Goal: Information Seeking & Learning: Learn about a topic

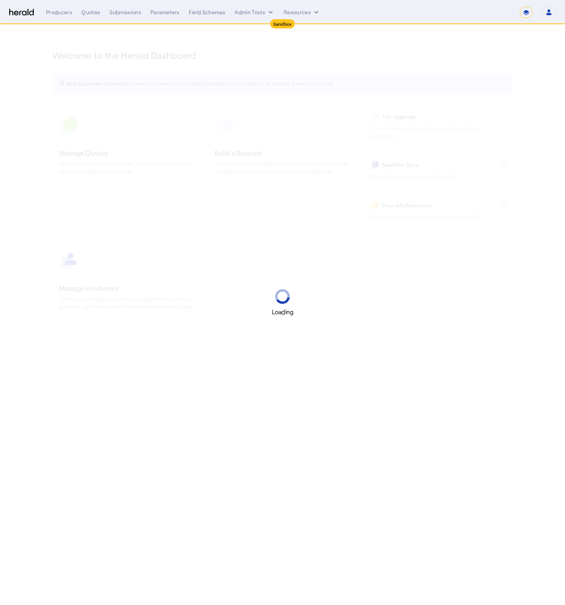
select select "*******"
select select "pfm_2v8p_herald_api"
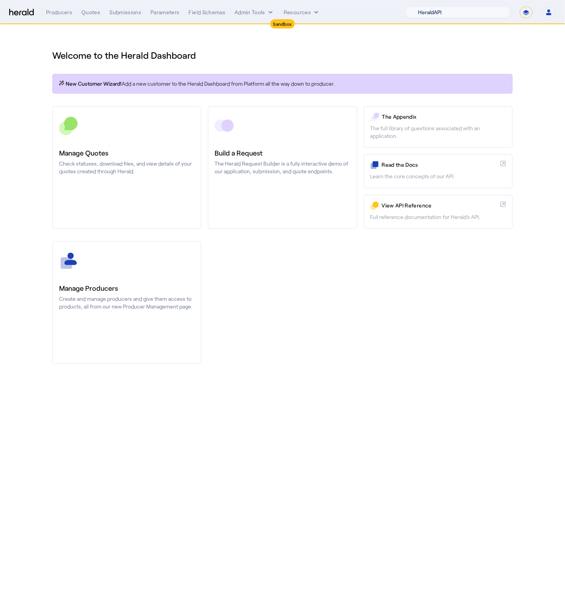
click at [490, 11] on select "1Fort Acrisure Acturis Affinity Advisors Affinity Risk Agentero AmWins Anzen Ao…" at bounding box center [458, 13] width 105 height 12
click at [244, 11] on button "Admin Tools" at bounding box center [255, 12] width 40 height 8
click at [270, 26] on span "Platforms Manager" at bounding box center [268, 28] width 56 height 9
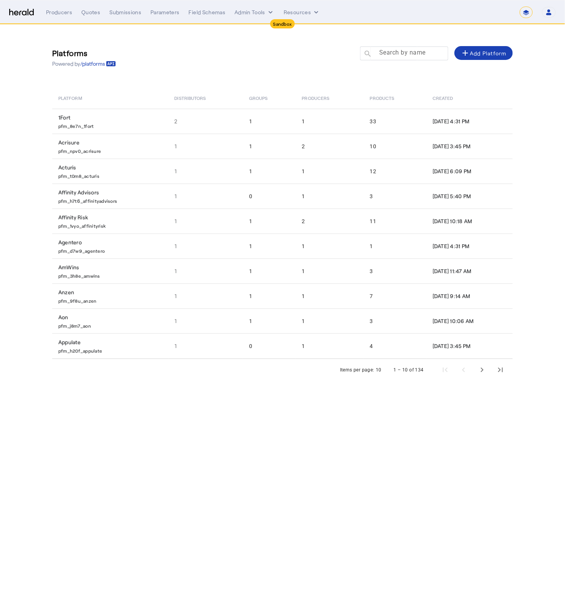
click at [395, 56] on mat-label "Search by name" at bounding box center [402, 52] width 46 height 7
click at [395, 56] on input "Search by name" at bounding box center [407, 52] width 69 height 9
click at [269, 63] on div "Platforms Powered by /platforms Search by name search add Add Platform" at bounding box center [282, 57] width 461 height 35
click at [255, 14] on button "Admin Tools" at bounding box center [255, 12] width 40 height 8
click at [206, 51] on div at bounding box center [282, 302] width 565 height 605
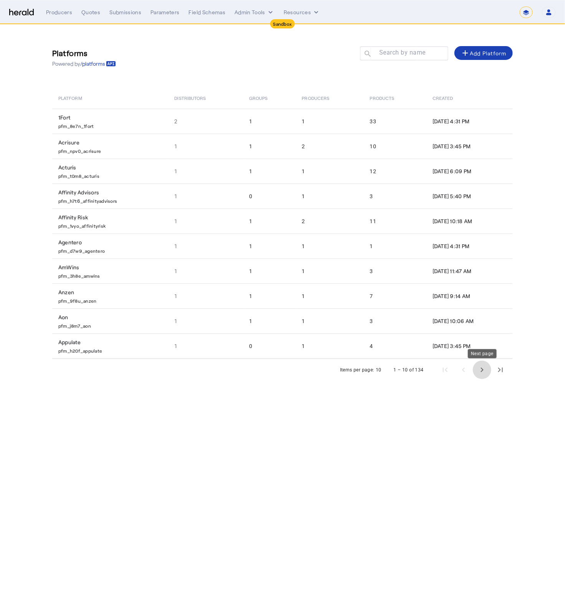
click at [481, 369] on span "Next page" at bounding box center [482, 370] width 18 height 18
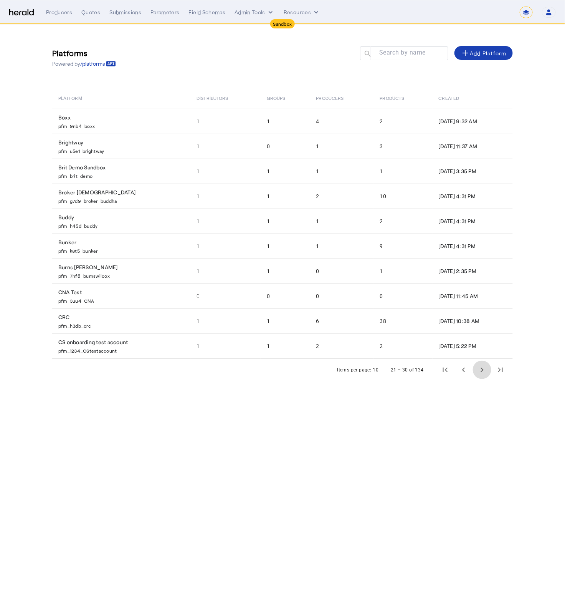
click at [481, 369] on span "Next page" at bounding box center [482, 370] width 18 height 18
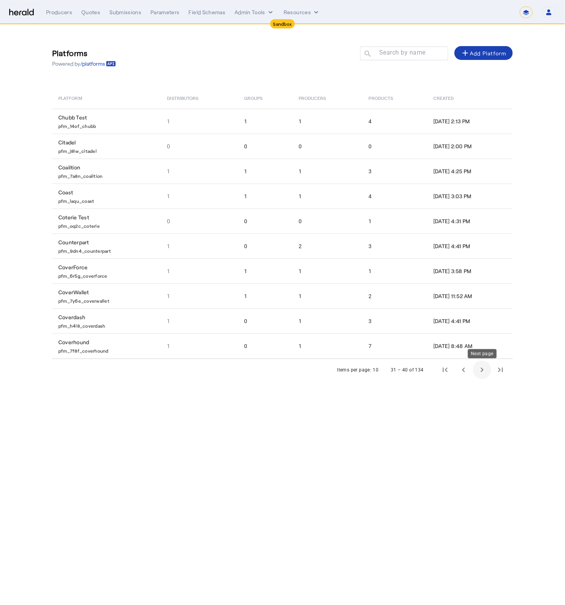
click at [483, 375] on span "Next page" at bounding box center [482, 370] width 18 height 18
click at [246, 12] on button "Admin Tools" at bounding box center [255, 12] width 40 height 8
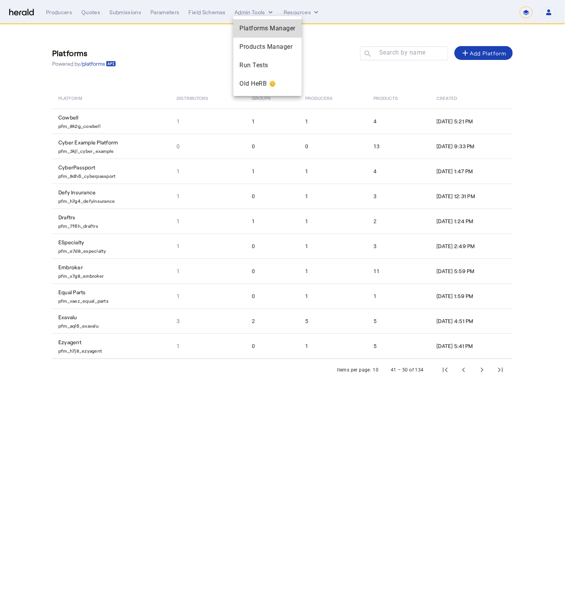
click at [267, 31] on span "Platforms Manager" at bounding box center [268, 28] width 56 height 9
click at [463, 376] on span "Previous page" at bounding box center [464, 370] width 18 height 18
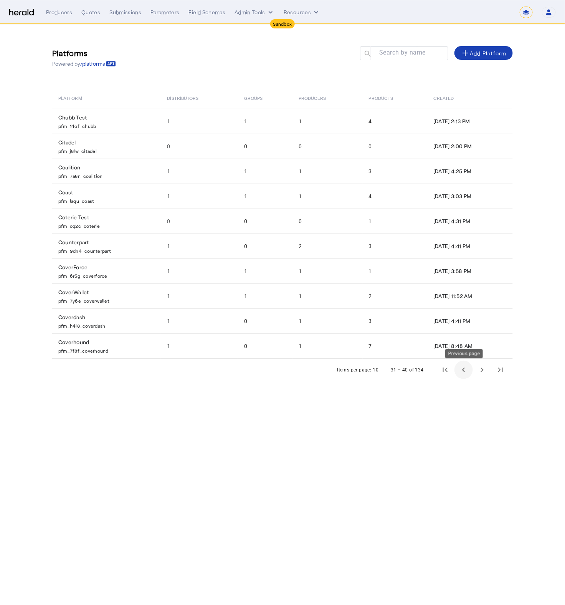
click at [469, 377] on span "Previous page" at bounding box center [464, 370] width 18 height 18
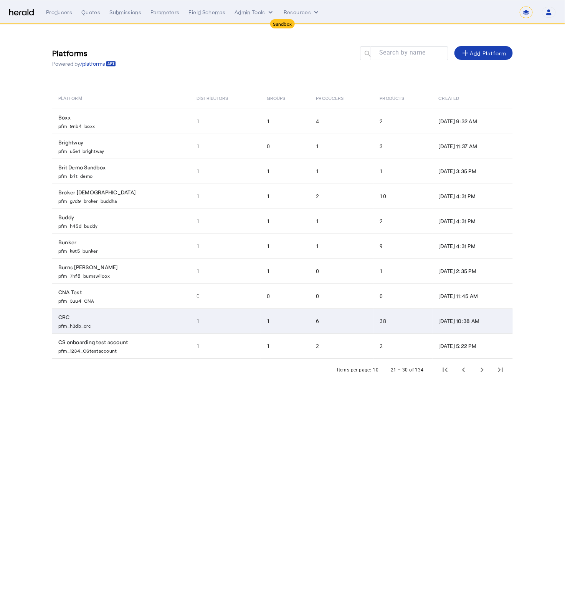
click at [109, 321] on p "pfm_h3db_crc" at bounding box center [122, 325] width 129 height 8
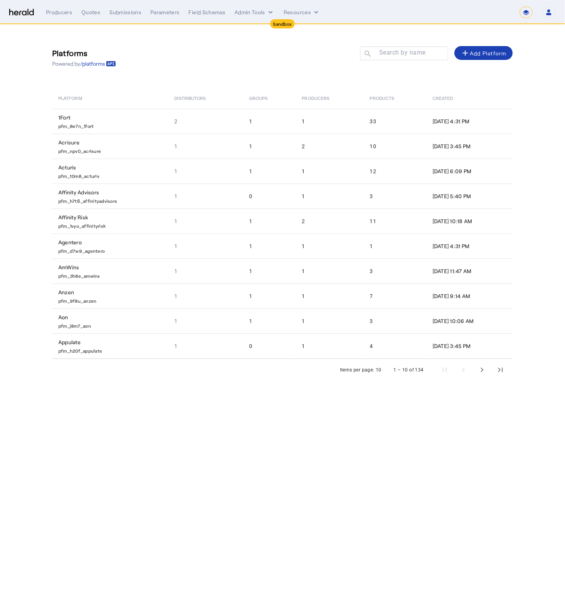
click at [338, 426] on body "**********" at bounding box center [282, 302] width 565 height 605
click at [525, 12] on select "**********" at bounding box center [526, 13] width 13 height 12
select select "**********"
click at [520, 7] on select "**********" at bounding box center [526, 13] width 13 height 12
select select "pfm_2v8p_herald_api"
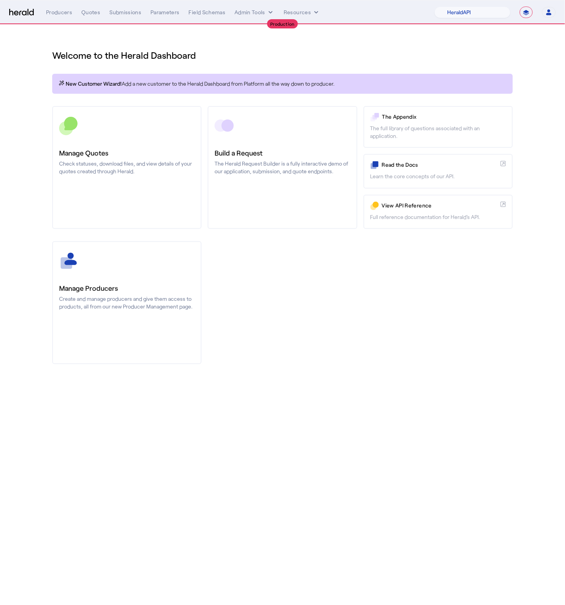
click at [263, 52] on h1 "Welcome to the Herald Dashboard" at bounding box center [282, 55] width 461 height 12
click at [258, 13] on button "Admin Tools" at bounding box center [255, 12] width 40 height 8
click at [264, 33] on span "Platforms Manager" at bounding box center [268, 28] width 56 height 9
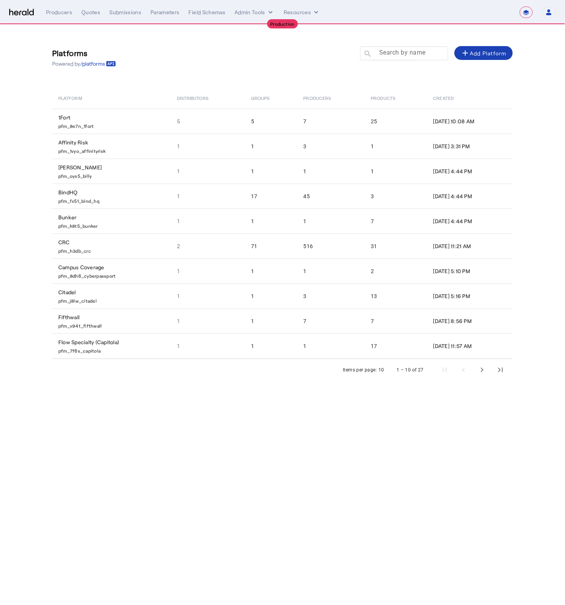
click at [398, 54] on mat-label "Search by name" at bounding box center [402, 52] width 46 height 7
click at [398, 54] on input "Search by name" at bounding box center [407, 52] width 69 height 9
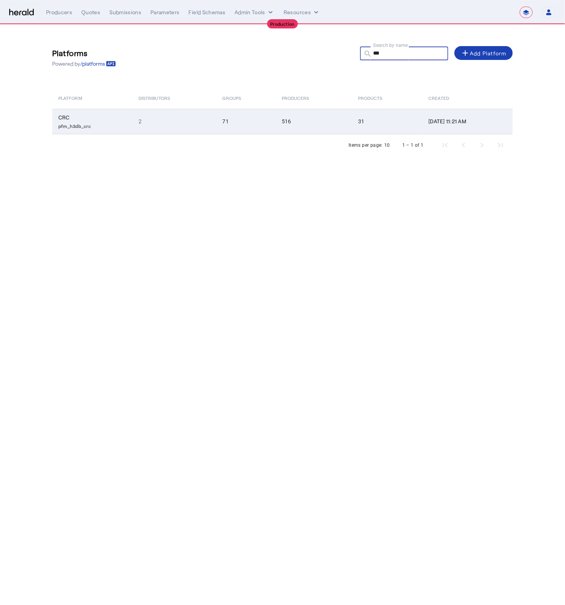
type input "***"
click at [178, 127] on td "2" at bounding box center [174, 121] width 84 height 25
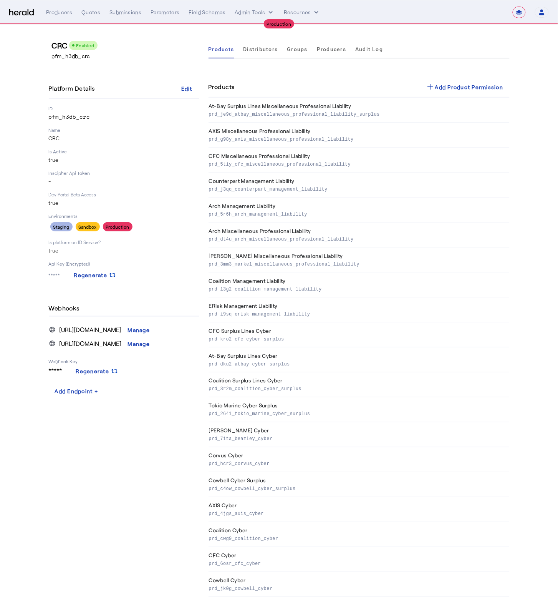
click at [281, 78] on div "Products add Add Product Permission" at bounding box center [359, 87] width 301 height 21
click at [308, 53] on span "Groups" at bounding box center [297, 49] width 21 height 18
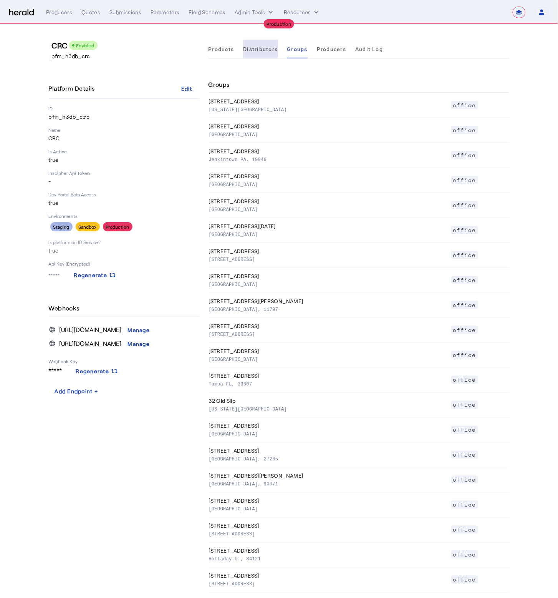
click at [249, 43] on span "Distributors" at bounding box center [260, 49] width 35 height 18
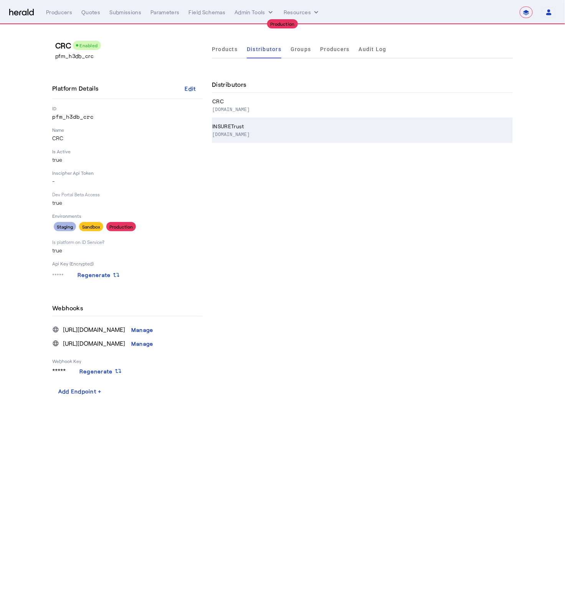
click at [262, 132] on p "www.insuretrust.com" at bounding box center [361, 134] width 298 height 8
select select "pfm_h3db_crc"
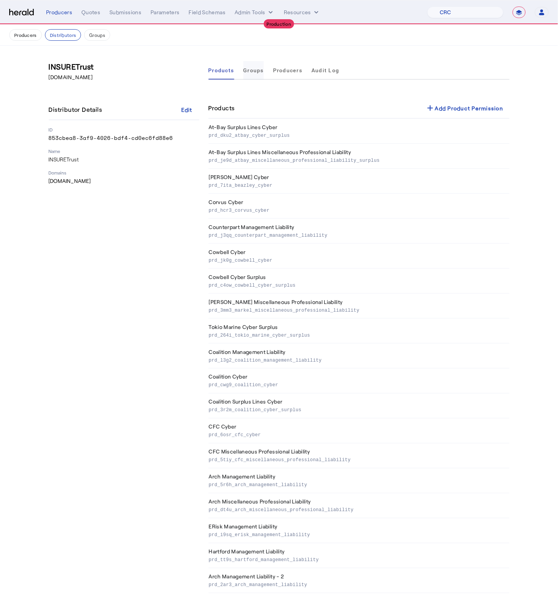
click at [263, 65] on span "Groups" at bounding box center [253, 70] width 21 height 18
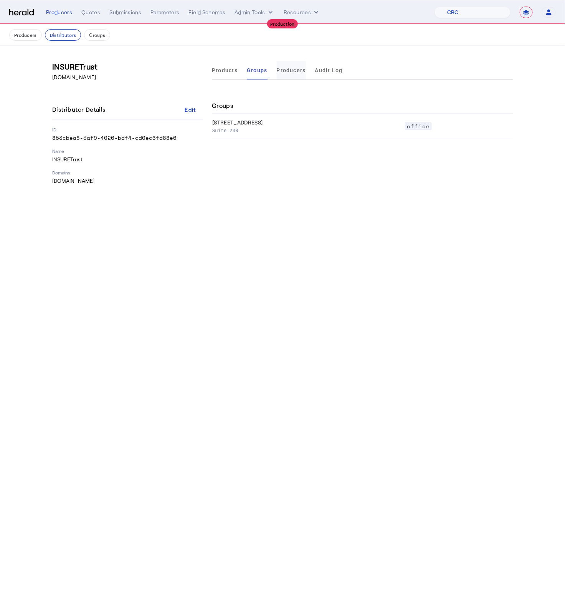
click at [303, 78] on span "Producers" at bounding box center [291, 70] width 29 height 18
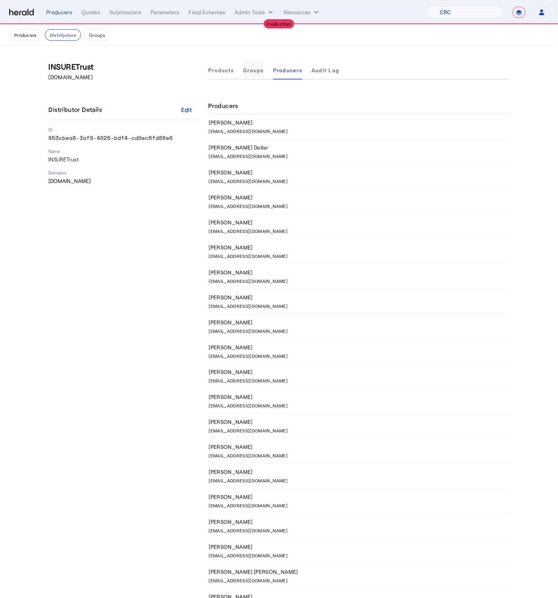
click at [255, 71] on span "Groups" at bounding box center [253, 70] width 21 height 5
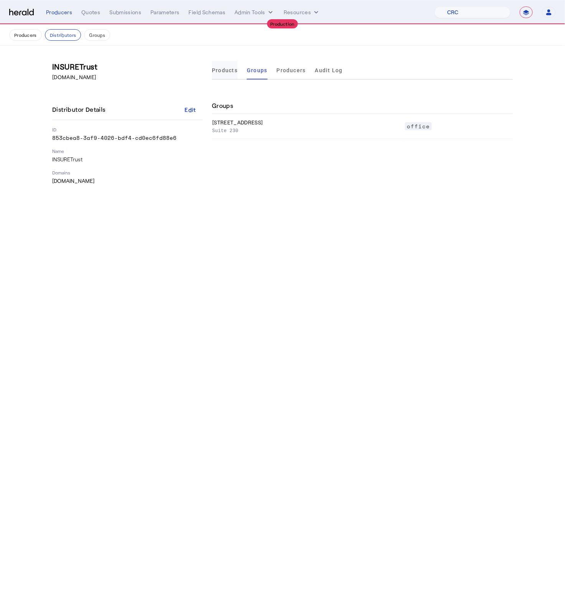
click at [215, 70] on span "Products" at bounding box center [225, 70] width 26 height 5
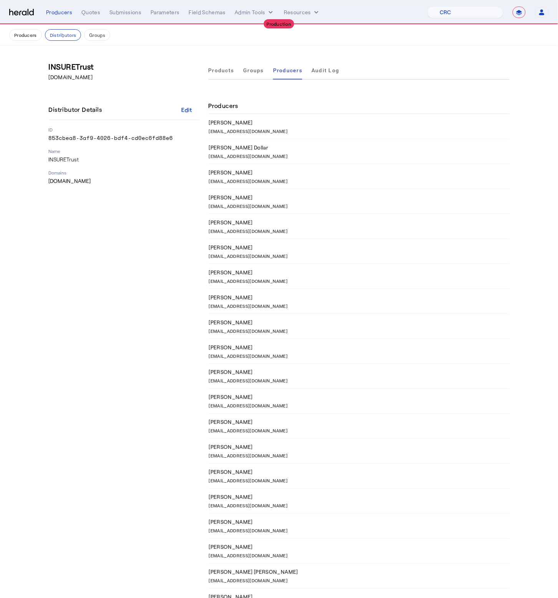
click at [199, 276] on div "INSURETrust www.insuretrust.com Distributor Details Edit ID 853cbea8-3af9-4026-…" at bounding box center [124, 599] width 151 height 1076
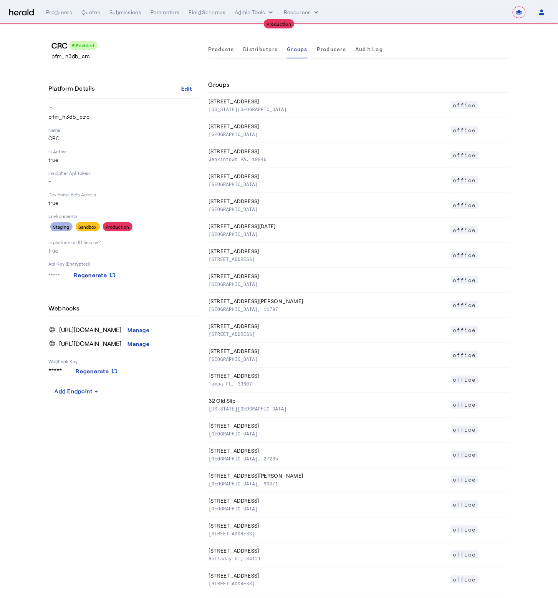
click at [163, 59] on p "pfm_h3db_crc" at bounding box center [127, 56] width 151 height 8
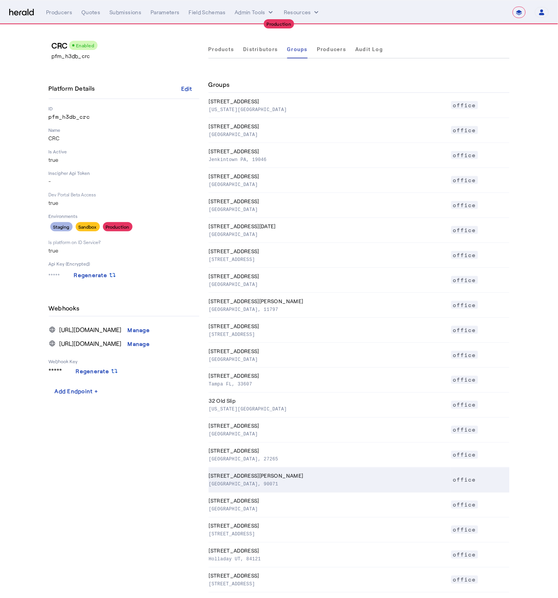
click at [288, 474] on th "515 South Figueroa Street Los Angeles CA, 90071" at bounding box center [330, 479] width 242 height 25
select select "pfm_h3db_crc"
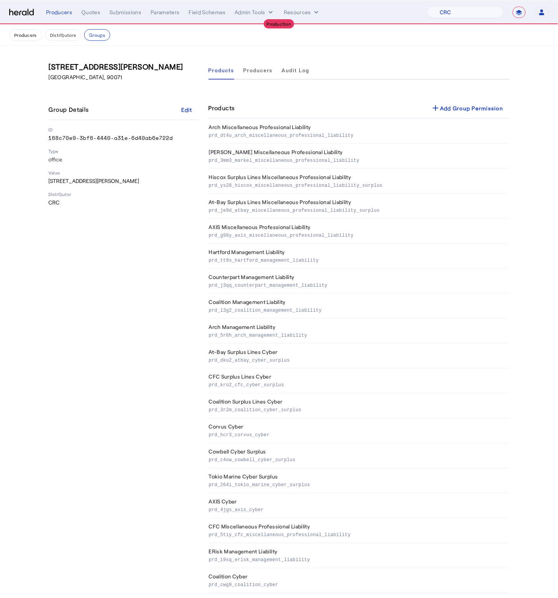
scroll to position [237, 0]
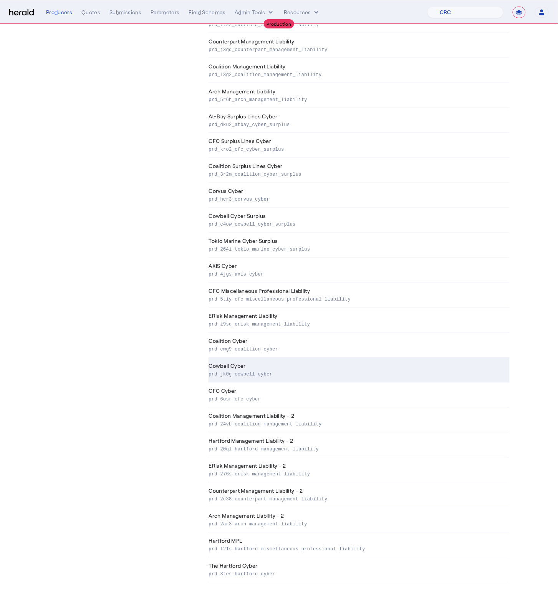
click at [253, 364] on td "Cowbell Cyber prd_jk0g_cowbell_cyber" at bounding box center [359, 370] width 301 height 25
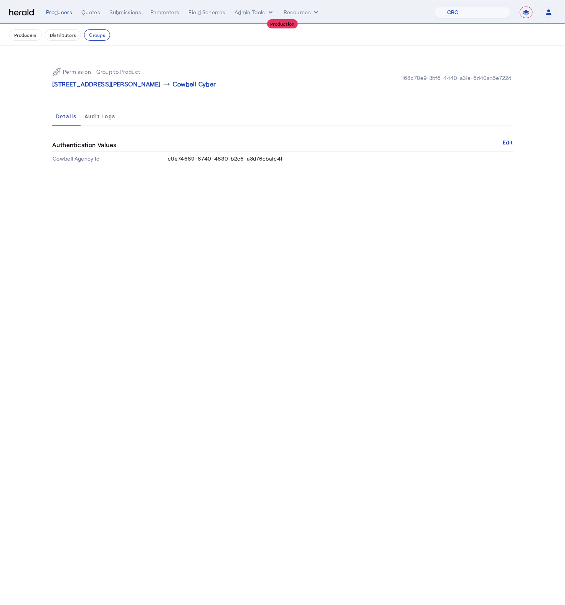
click at [234, 170] on div "Permission - Group to Product 515 South Figueroa Street , Los Angeles, CA 90071…" at bounding box center [283, 113] width 492 height 135
click at [234, 155] on span "c0e74689-8740-4830-b2c6-a3d76cbafc4f" at bounding box center [225, 158] width 115 height 7
click at [232, 160] on span "c0e74689-8740-4830-b2c6-a3d76cbafc4f" at bounding box center [225, 158] width 115 height 7
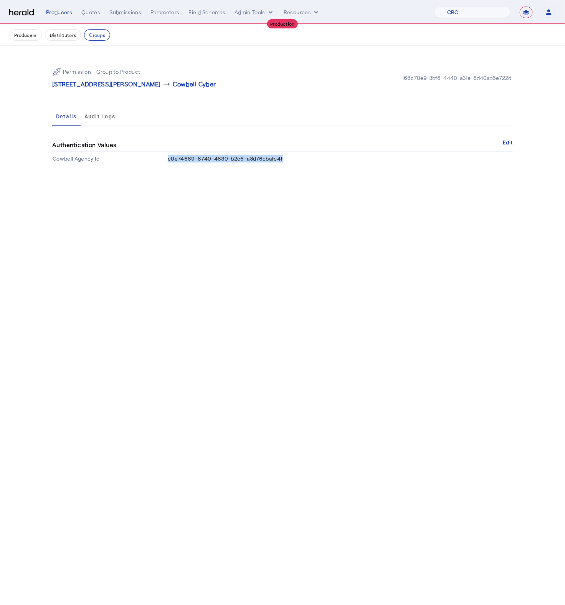
copy span "c0e74689-8740-4830-b2c6-a3d76cbafc4f"
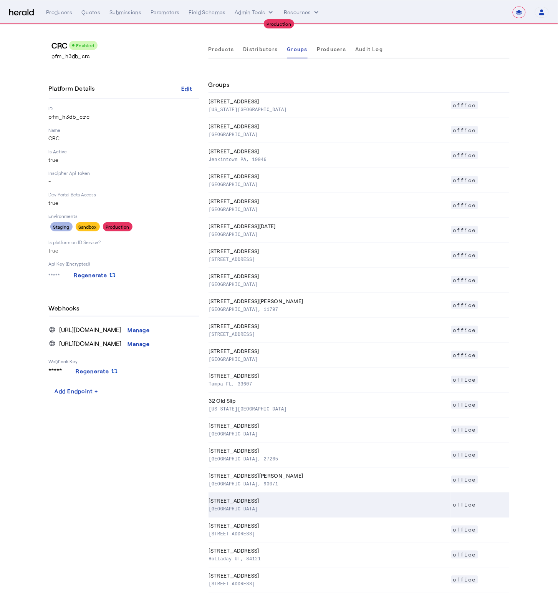
click at [339, 509] on p "Suite 400, Norcross GA, 30092" at bounding box center [328, 509] width 239 height 8
select select "pfm_h3db_crc"
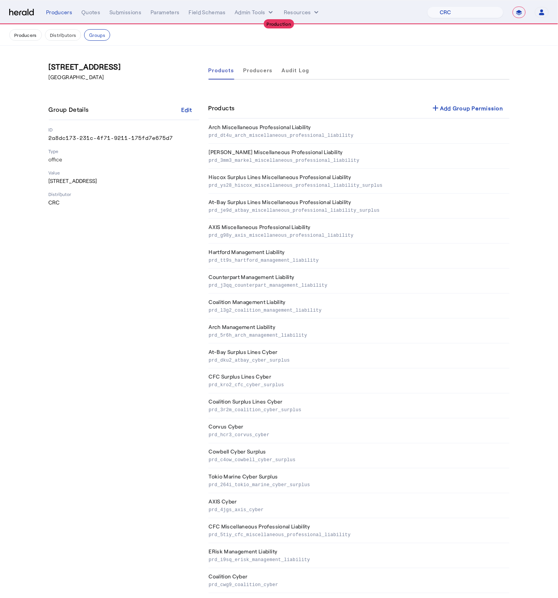
click at [149, 285] on div "5555 Triangle Parkway Suite 400, Norcross GA, 30092 Group Details Edit ID 2a8dc…" at bounding box center [124, 439] width 151 height 757
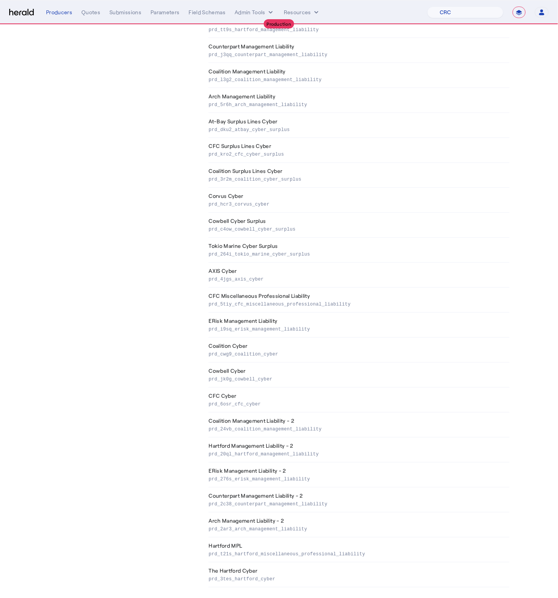
scroll to position [237, 0]
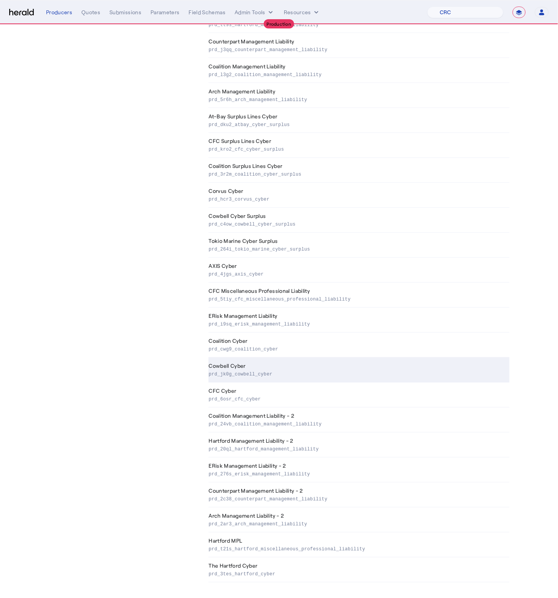
click at [253, 368] on td "Cowbell Cyber prd_jk0g_cowbell_cyber" at bounding box center [359, 370] width 301 height 25
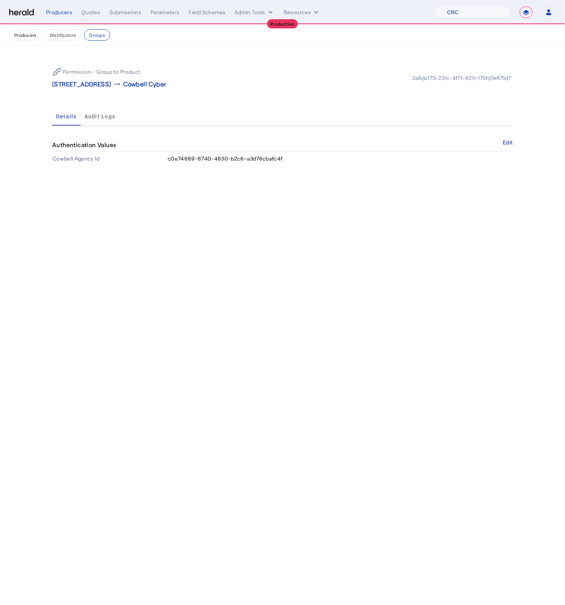
click at [226, 158] on span "c0e74689-8740-4830-b2c6-a3d76cbafc4f" at bounding box center [225, 158] width 115 height 7
copy span "c0e74689-8740-4830-b2c6-a3d76cbafc4f"
click at [270, 197] on body "**********" at bounding box center [282, 302] width 565 height 605
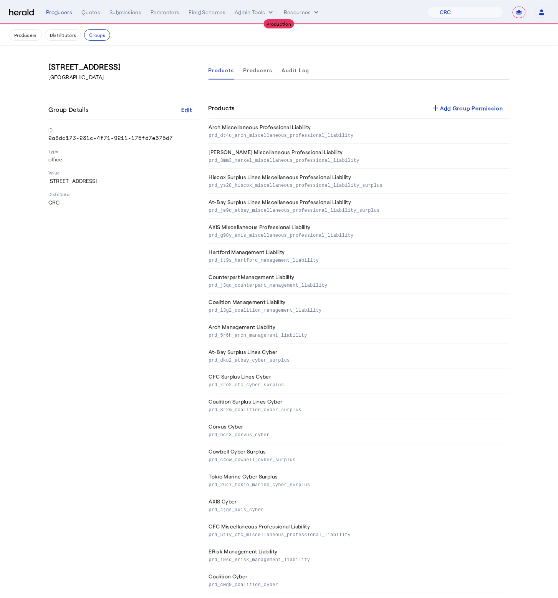
click at [88, 324] on div "5555 Triangle Parkway Suite 400, Norcross GA, 30092 Group Details Edit ID 2a8dc…" at bounding box center [124, 439] width 151 height 757
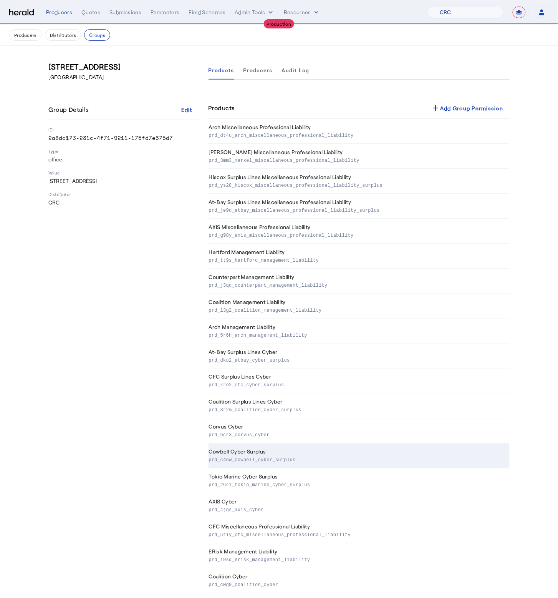
click at [258, 462] on p "prd_c4ow_cowbell_cyber_surplus" at bounding box center [358, 459] width 298 height 8
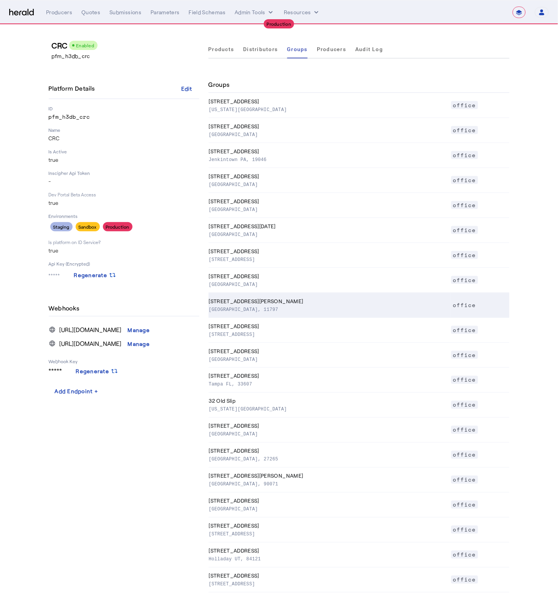
click at [291, 310] on p "Woodbury NY, 11797" at bounding box center [328, 309] width 239 height 8
select select "pfm_h3db_crc"
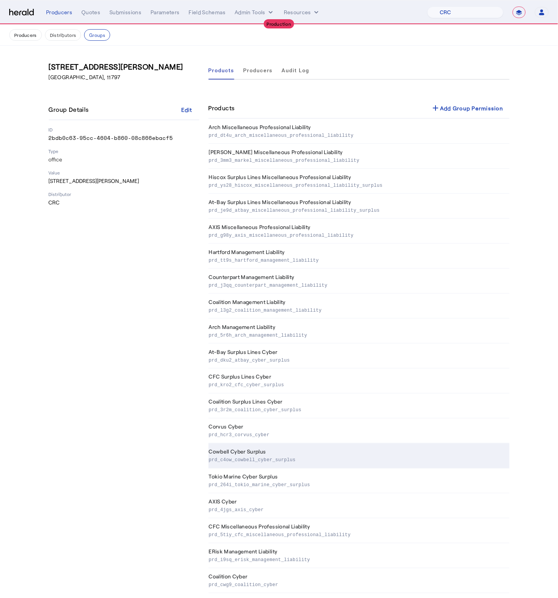
click at [277, 462] on p "prd_c4ow_cowbell_cyber_surplus" at bounding box center [358, 459] width 298 height 8
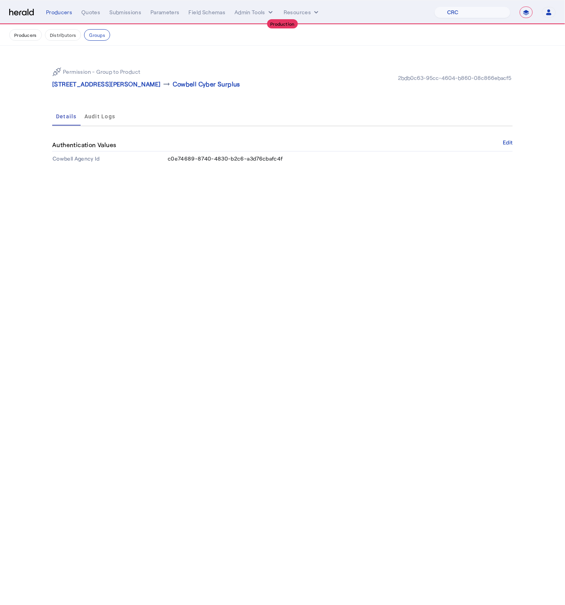
click at [241, 157] on span "c0e74689-8740-4830-b2c6-a3d76cbafc4f" at bounding box center [225, 158] width 115 height 7
copy span "c0e74689-8740-4830-b2c6-a3d76cbafc4f"
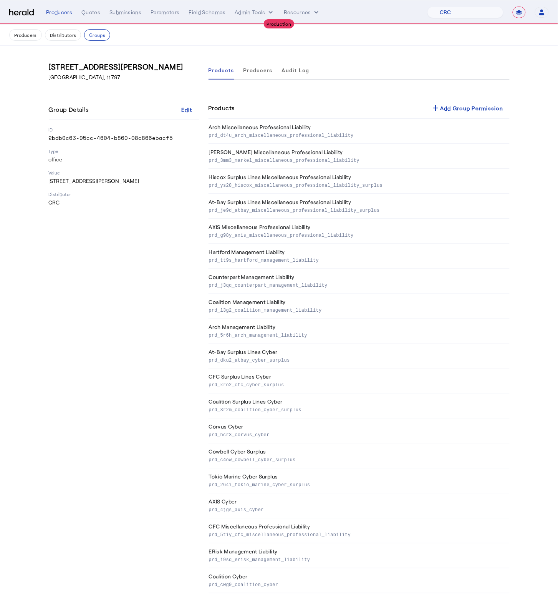
click at [151, 332] on div "175 Froehlich Farm Blvd Woodbury NY, 11797 Group Details Edit ID 2bdb0c63-95cc-…" at bounding box center [124, 439] width 151 height 757
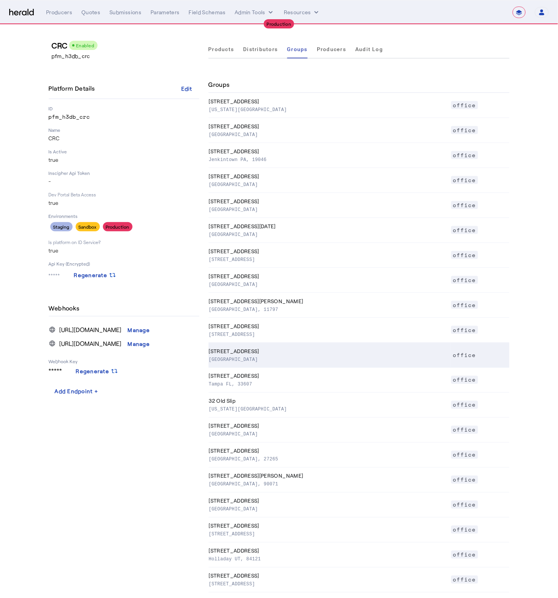
click at [260, 357] on p "Woodland Hills CA, 91367" at bounding box center [328, 359] width 239 height 8
select select "pfm_h3db_crc"
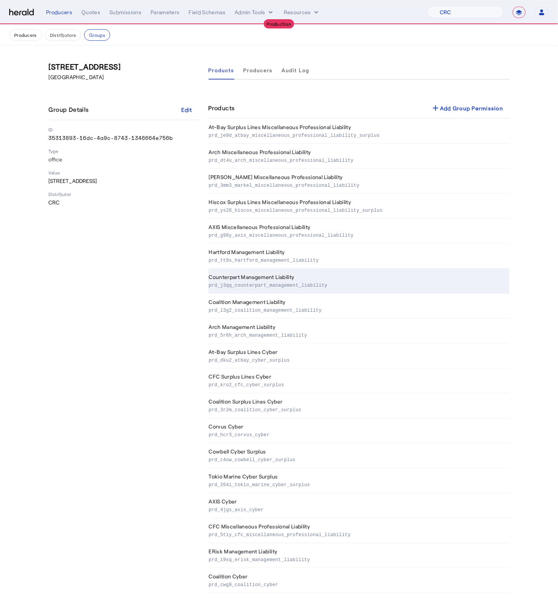
scroll to position [237, 0]
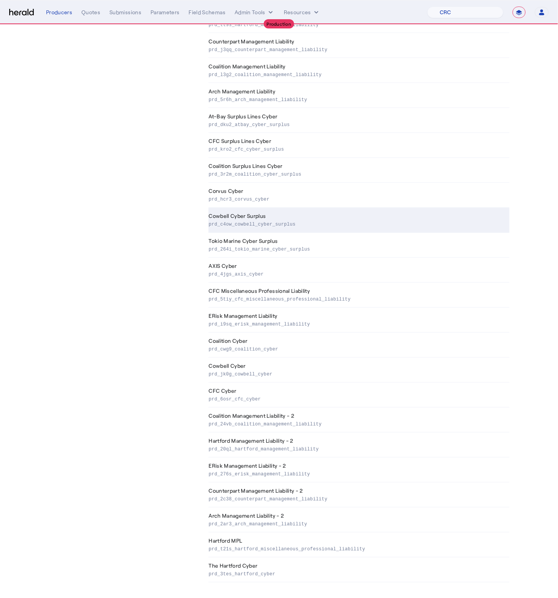
click at [256, 210] on td "Cowbell Cyber Surplus prd_c4ow_cowbell_cyber_surplus" at bounding box center [359, 220] width 301 height 25
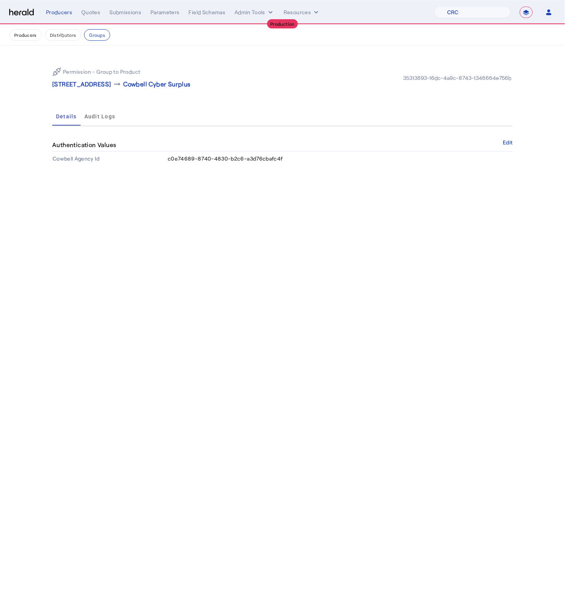
click at [210, 161] on span "c0e74689-8740-4830-b2c6-a3d76cbafc4f" at bounding box center [225, 158] width 115 height 7
copy span "c0e74689-8740-4830-b2c6-a3d76cbafc4f"
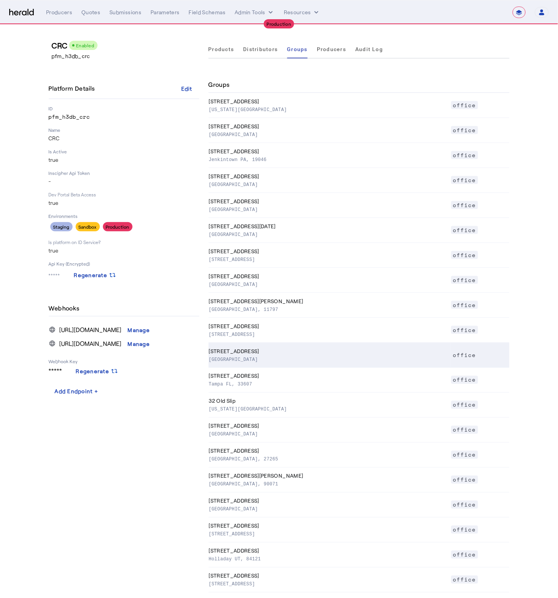
click at [257, 349] on th "21550 Oxnard Street Woodland Hills CA, 91367" at bounding box center [330, 355] width 242 height 25
select select "pfm_h3db_crc"
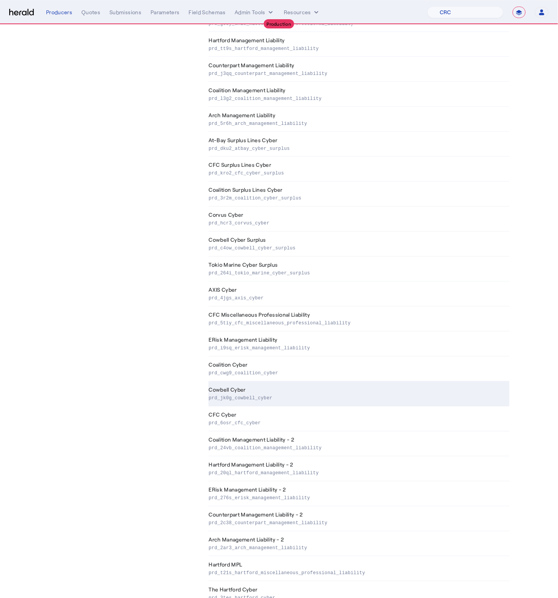
scroll to position [215, 0]
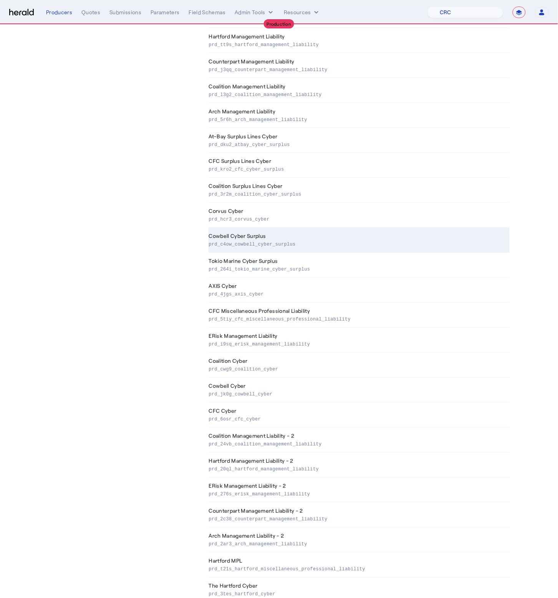
click at [282, 244] on p "prd_c4ow_cowbell_cyber_surplus" at bounding box center [358, 244] width 298 height 8
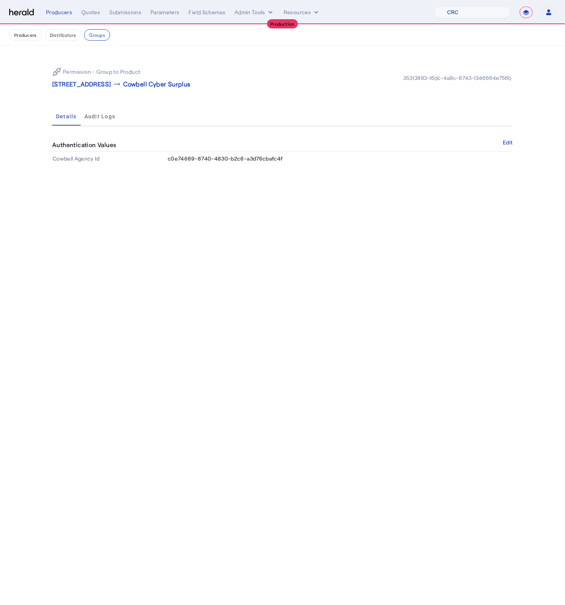
click at [226, 159] on span "c0e74689-8740-4830-b2c6-a3d76cbafc4f" at bounding box center [225, 158] width 115 height 7
copy span "c0e74689-8740-4830-b2c6-a3d76cbafc4f"
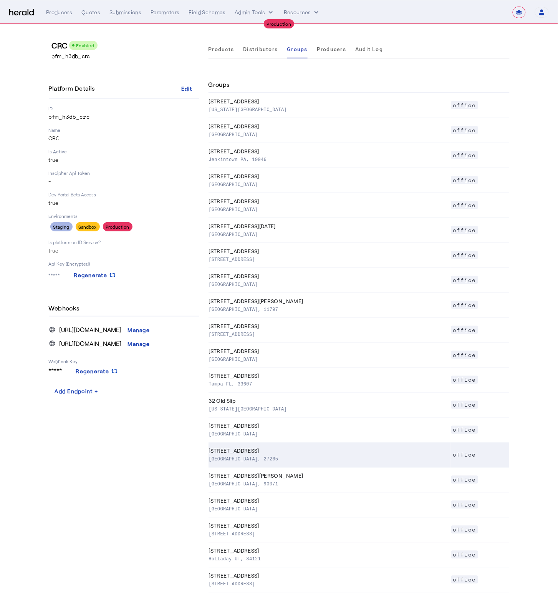
click at [265, 448] on th "4035 Premier Drive High Point NC, 27265" at bounding box center [330, 454] width 242 height 25
select select "pfm_h3db_crc"
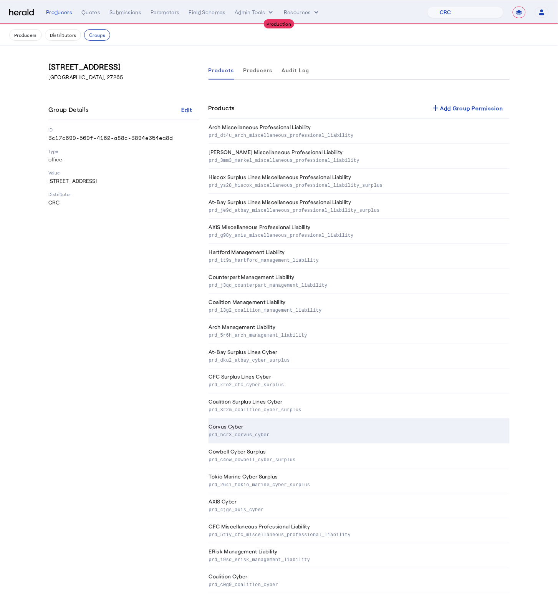
click at [251, 426] on td "Corvus Cyber prd_hcr3_corvus_cyber" at bounding box center [359, 430] width 301 height 25
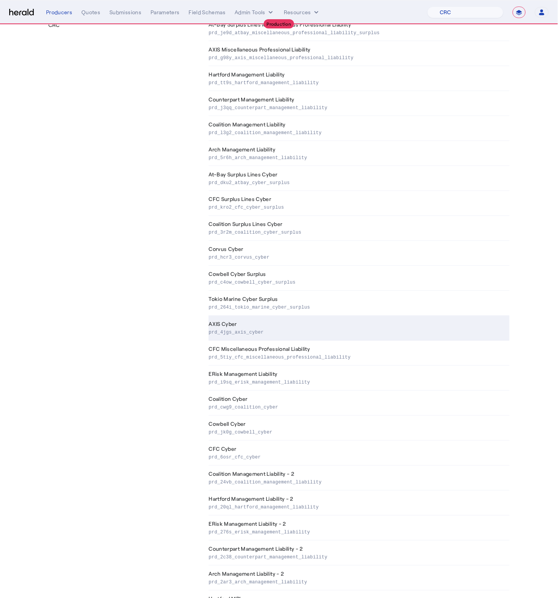
scroll to position [237, 0]
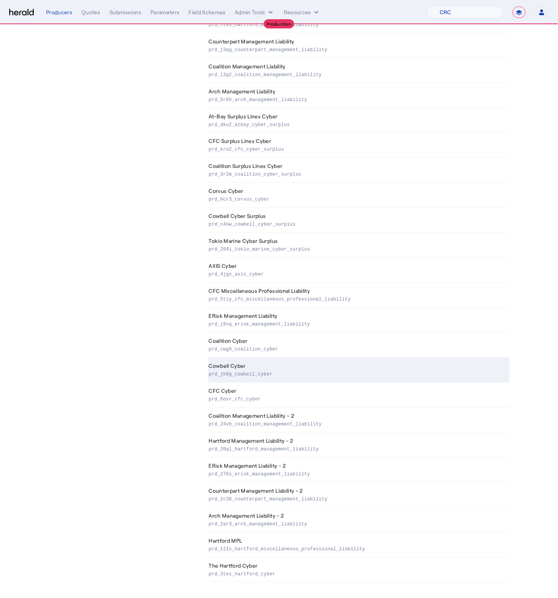
click at [281, 376] on p "prd_jk0g_cowbell_cyber" at bounding box center [358, 374] width 298 height 8
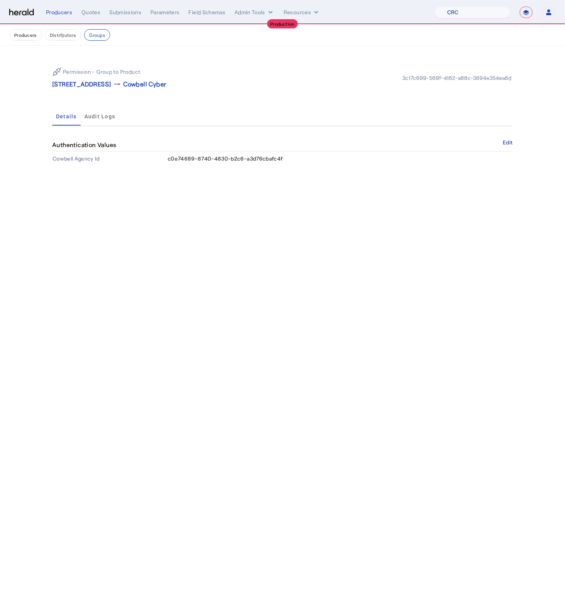
click at [265, 158] on span "c0e74689-8740-4830-b2c6-a3d76cbafc4f" at bounding box center [225, 158] width 115 height 7
copy span "c0e74689-8740-4830-b2c6-a3d76cbafc4f"
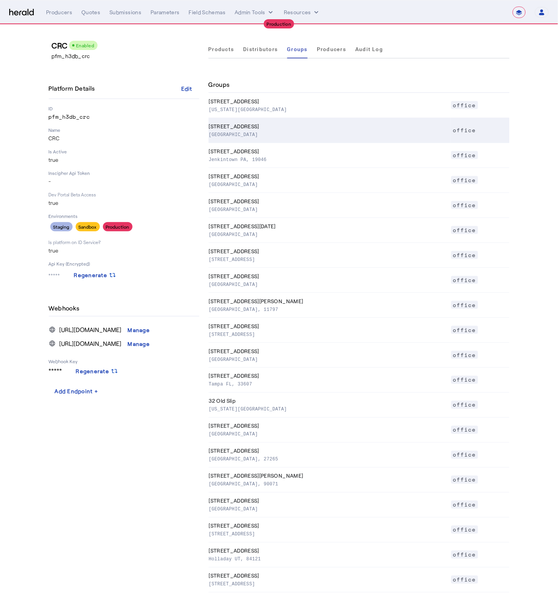
click at [261, 135] on p "Birmingham AL, 35209" at bounding box center [328, 134] width 239 height 8
select select "pfm_h3db_crc"
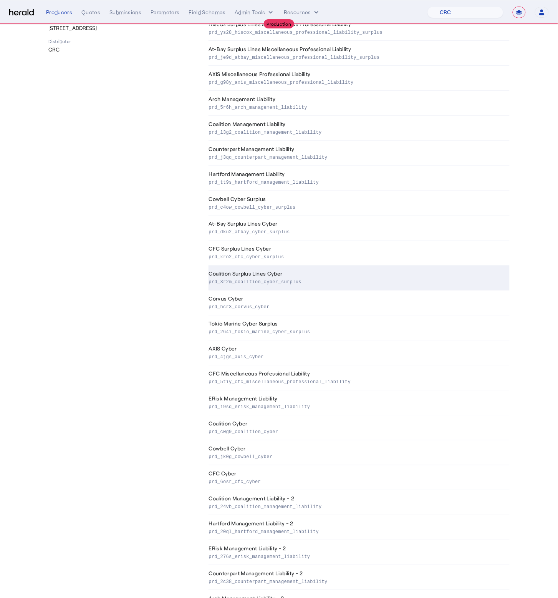
scroll to position [237, 0]
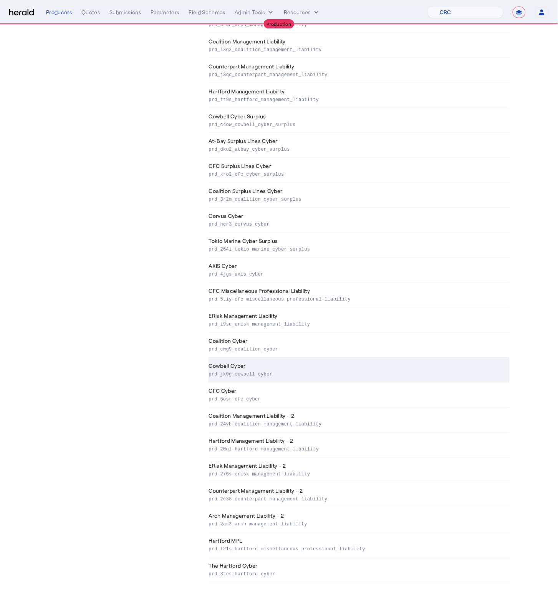
click at [294, 367] on td "Cowbell Cyber prd_jk0g_cowbell_cyber" at bounding box center [359, 370] width 301 height 25
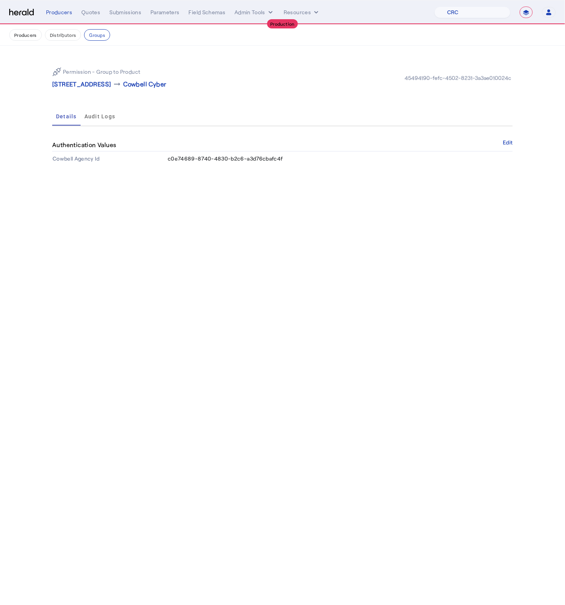
click at [252, 161] on span "c0e74689-8740-4830-b2c6-a3d76cbafc4f" at bounding box center [225, 158] width 115 height 7
copy span "c0e74689-8740-4830-b2c6-a3d76cbafc4f"
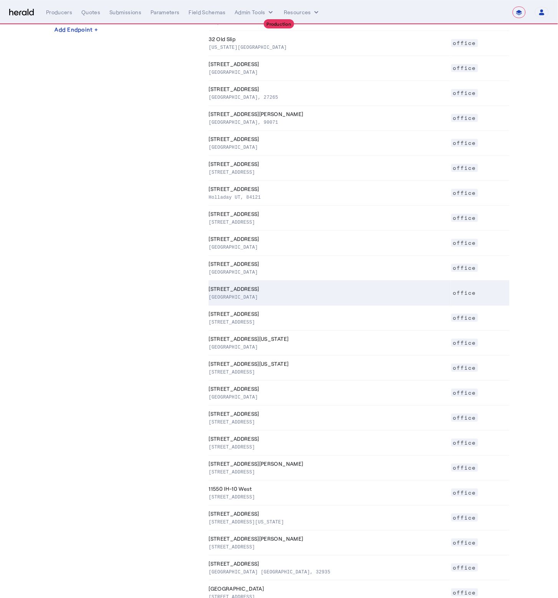
click at [288, 292] on th "One North Franklin Street Suite 3500, Chicago IL, 60606" at bounding box center [330, 293] width 242 height 25
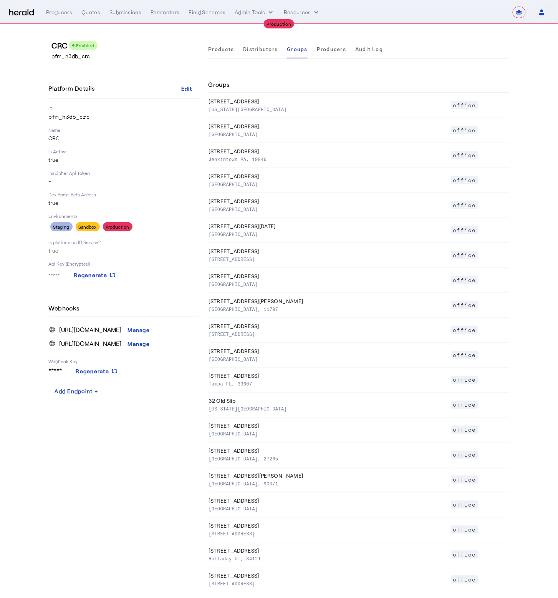
select select "pfm_h3db_crc"
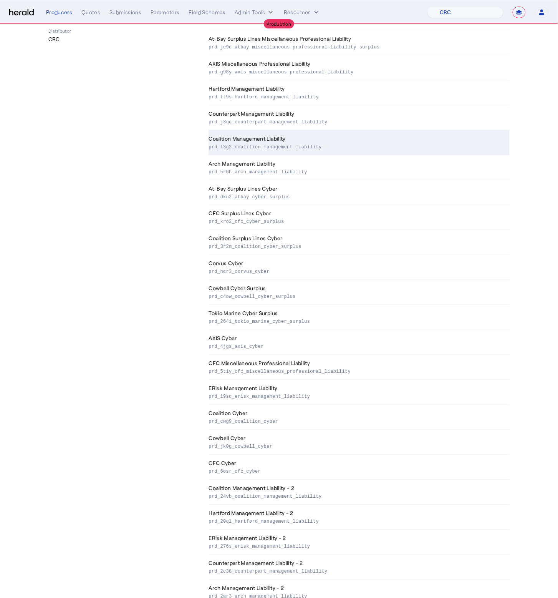
scroll to position [237, 0]
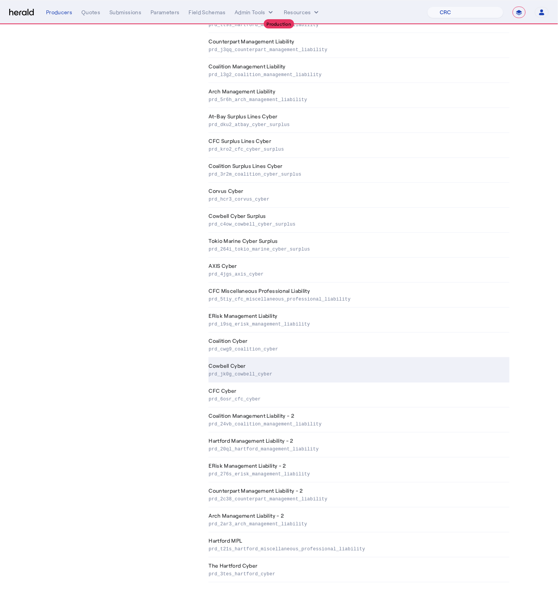
click at [252, 361] on td "Cowbell Cyber prd_jk0g_cowbell_cyber" at bounding box center [359, 370] width 301 height 25
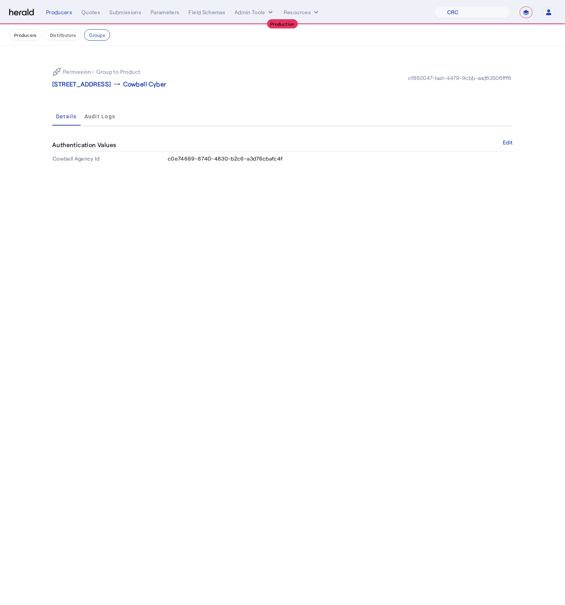
drag, startPoint x: 203, startPoint y: 187, endPoint x: 205, endPoint y: 172, distance: 15.2
click at [204, 187] on body "**********" at bounding box center [282, 302] width 565 height 605
click at [216, 157] on span "c0e74689-8740-4830-b2c6-a3d76cbafc4f" at bounding box center [225, 158] width 115 height 7
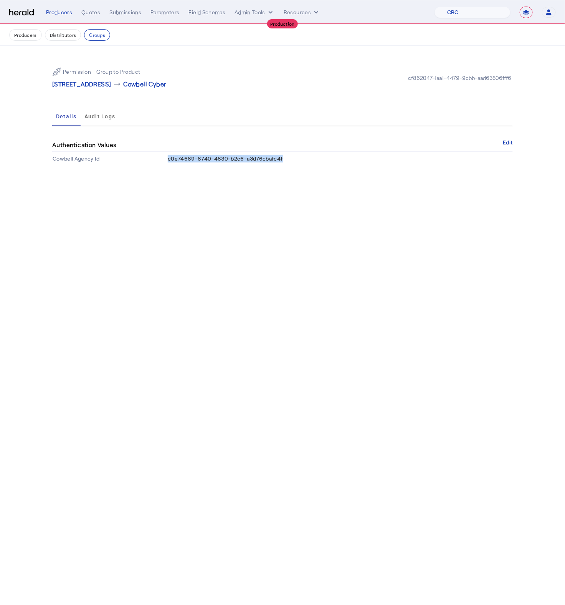
copy span "c0e74689-8740-4830-b2c6-a3d76cbafc4f"
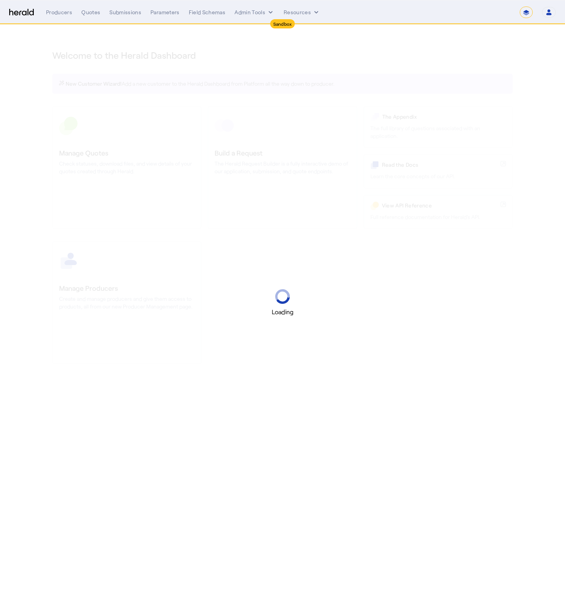
select select "*******"
select select "pfm_2v8p_herald_api"
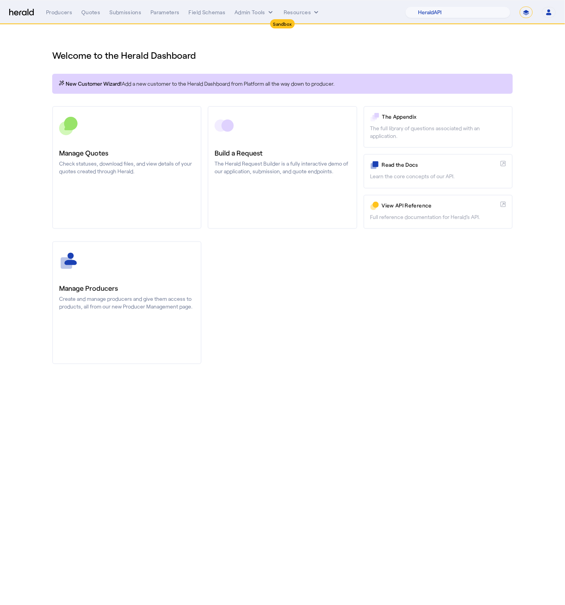
click at [85, 5] on nav "Sandbox Menu Producers Quotes Submissions Parameters Field Schemas Admin Tools …" at bounding box center [282, 12] width 565 height 24
click at [86, 8] on div "Producers Quotes Submissions Parameters Field Schemas Admin Tools Resources 1Fo…" at bounding box center [301, 13] width 510 height 12
click at [89, 15] on div "Quotes" at bounding box center [90, 12] width 19 height 8
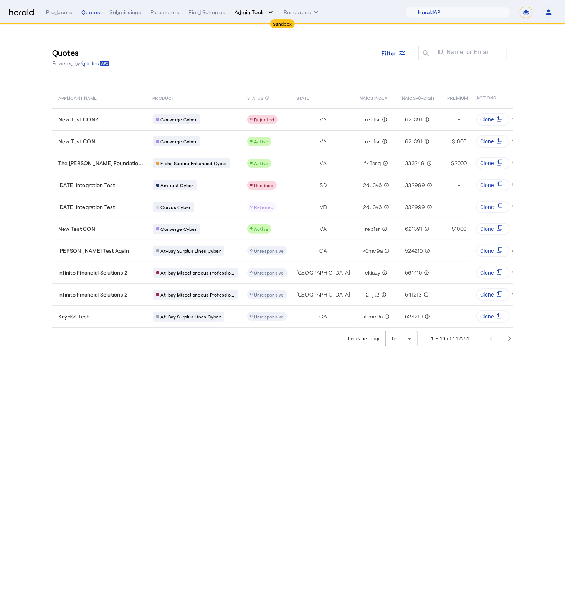
click at [251, 16] on button "Admin Tools" at bounding box center [255, 12] width 40 height 8
click at [262, 45] on span "Products Manager" at bounding box center [268, 46] width 56 height 9
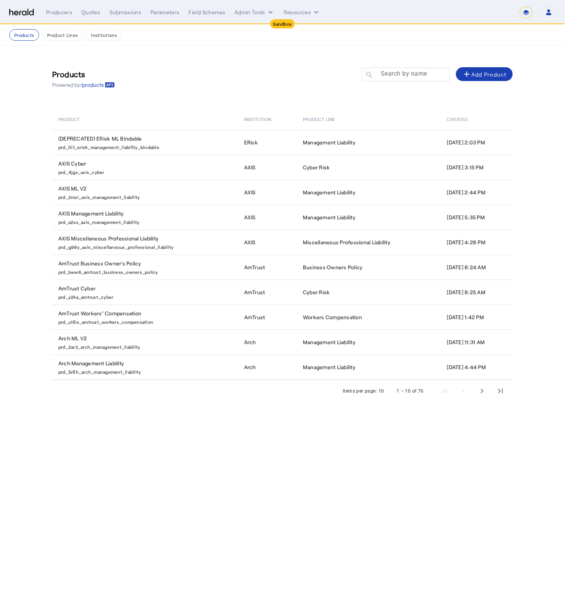
click at [390, 68] on div at bounding box center [409, 79] width 69 height 22
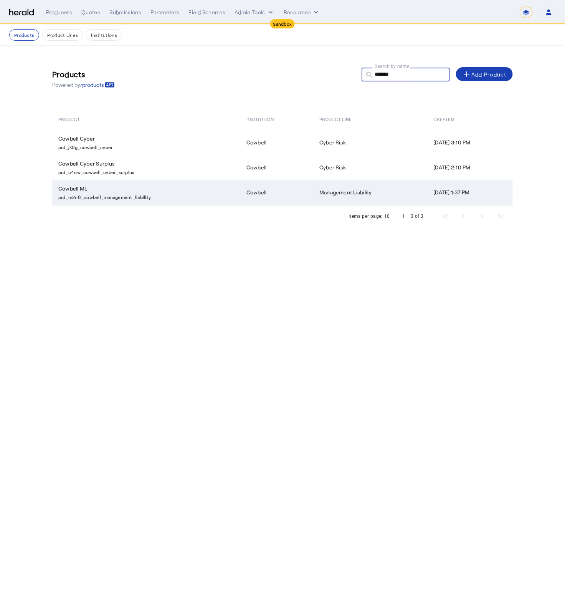
type input "*******"
click at [140, 195] on p "prd_m2n6_cowbell_management_liability" at bounding box center [147, 196] width 179 height 8
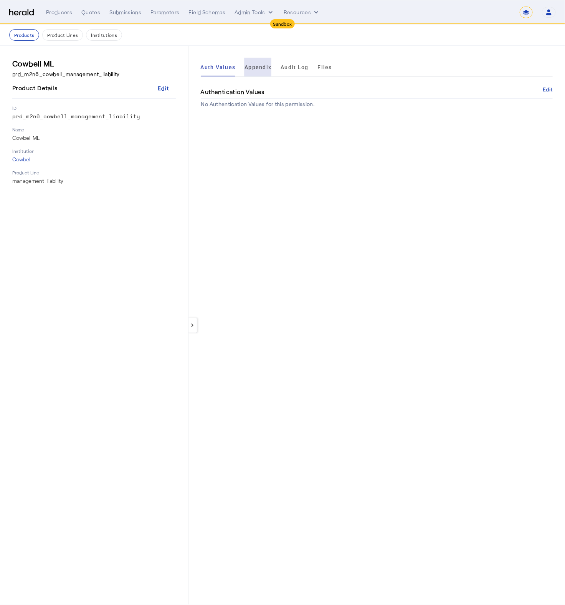
click at [252, 67] on span "Appendix" at bounding box center [258, 67] width 27 height 5
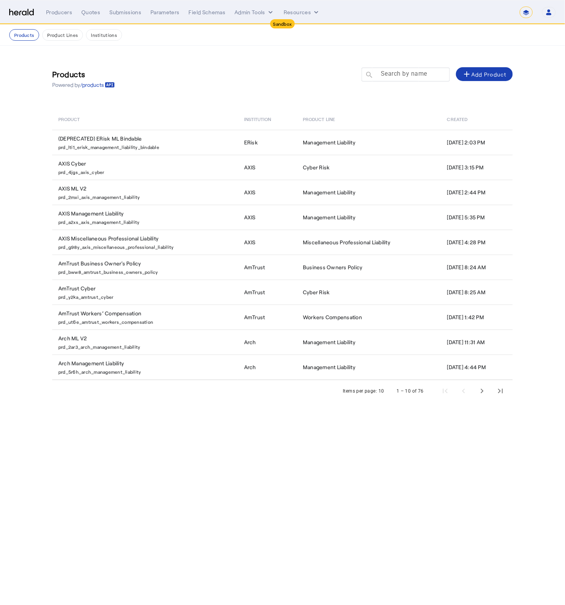
click at [395, 77] on mat-label "Search by name" at bounding box center [404, 73] width 46 height 7
click at [395, 77] on input "Search by name" at bounding box center [409, 74] width 69 height 9
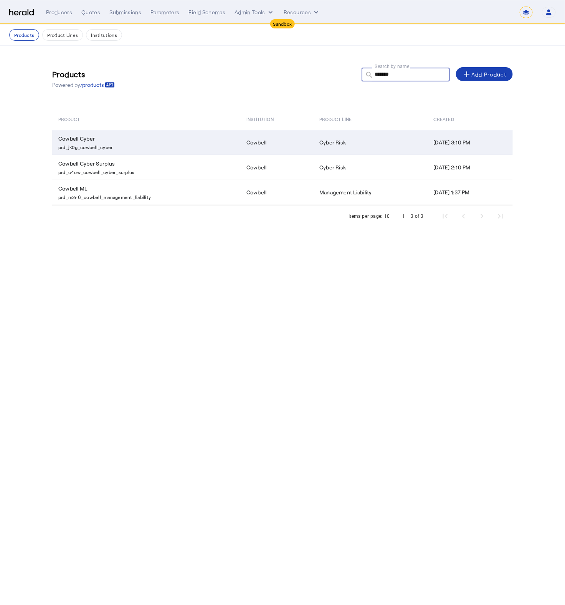
type input "*******"
click at [79, 142] on td "Cowbell Cyber prd_jk0g_cowbell_cyber" at bounding box center [146, 142] width 188 height 25
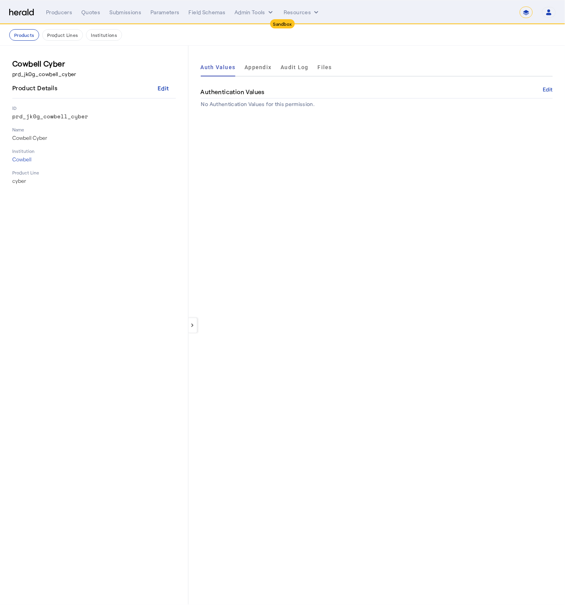
click at [257, 74] on span "Appendix" at bounding box center [258, 67] width 27 height 18
